Goal: Find specific page/section: Locate a particular part of the current website

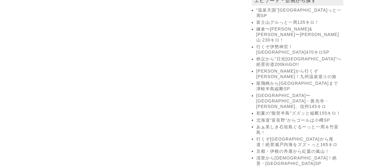
scroll to position [580, 0]
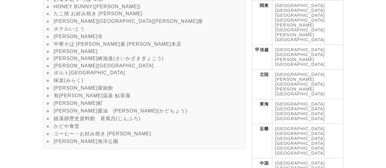
scroll to position [214, 0]
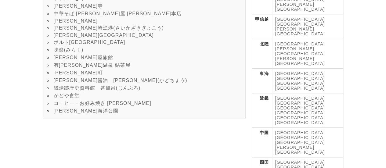
click at [106, 106] on link "コーヒー・お好み焼き [PERSON_NAME]" at bounding box center [103, 103] width 98 height 5
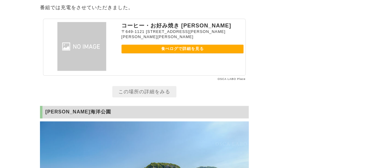
scroll to position [5035, 0]
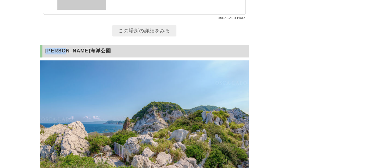
drag, startPoint x: 79, startPoint y: 26, endPoint x: 42, endPoint y: 25, distance: 37.2
click at [42, 45] on h2 "[PERSON_NAME]海洋公園" at bounding box center [144, 51] width 209 height 13
copy h2 "[PERSON_NAME]海洋公園"
